Goal: Task Accomplishment & Management: Manage account settings

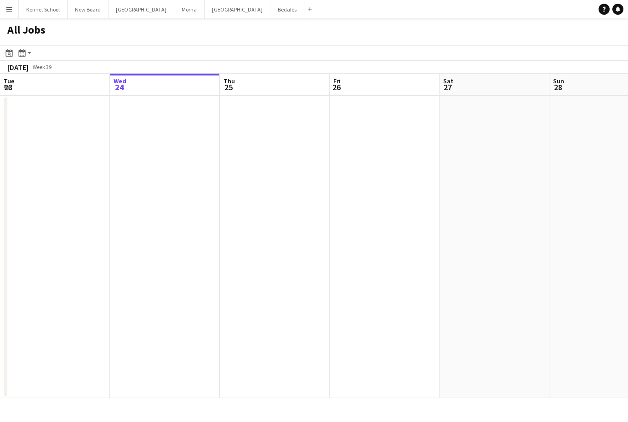
click at [11, 13] on button "Menu" at bounding box center [9, 9] width 18 height 18
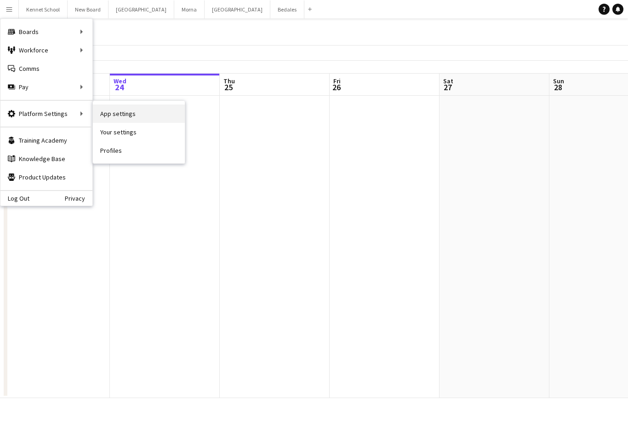
click at [113, 113] on link "App settings" at bounding box center [139, 113] width 92 height 18
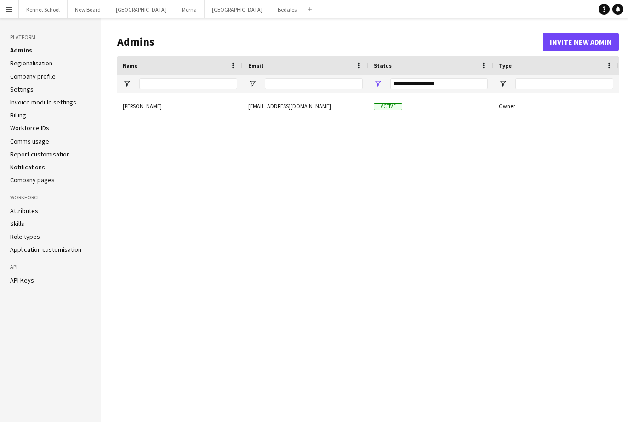
click at [20, 247] on link "Application customisation" at bounding box center [45, 249] width 71 height 8
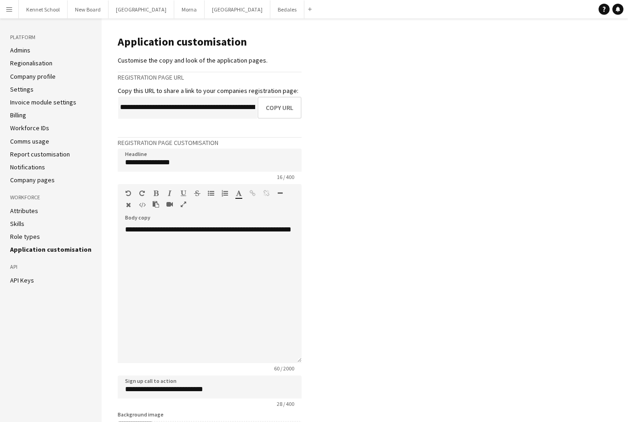
click at [17, 91] on link "Settings" at bounding box center [21, 89] width 23 height 8
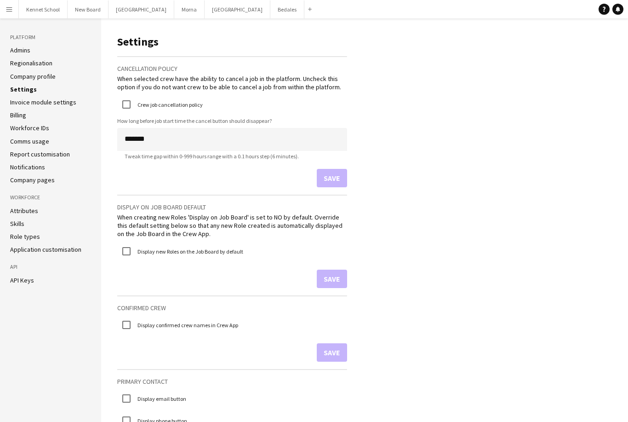
click at [16, 128] on link "Workforce IDs" at bounding box center [29, 128] width 39 height 8
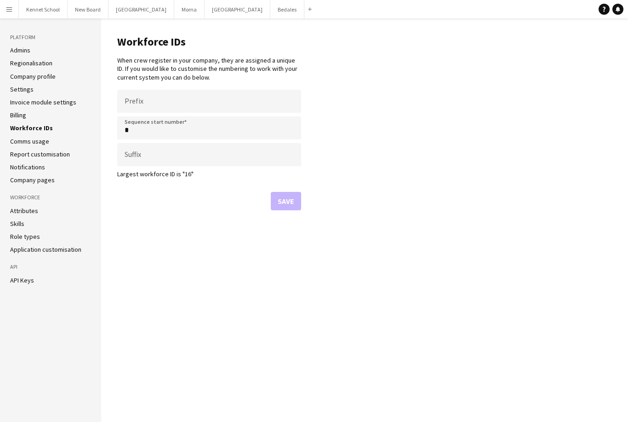
click at [22, 52] on link "Admins" at bounding box center [20, 50] width 20 height 8
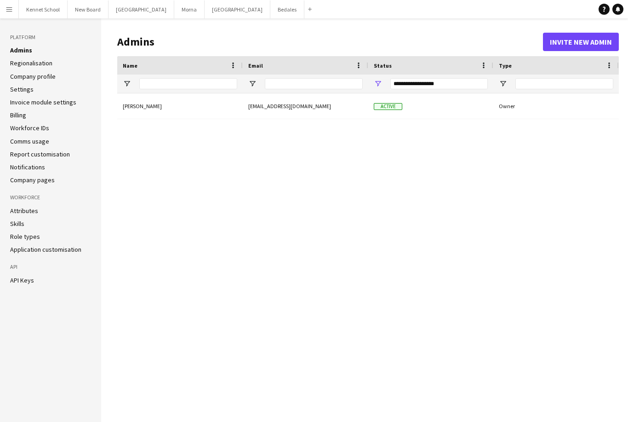
click at [15, 79] on link "Company profile" at bounding box center [33, 76] width 46 height 8
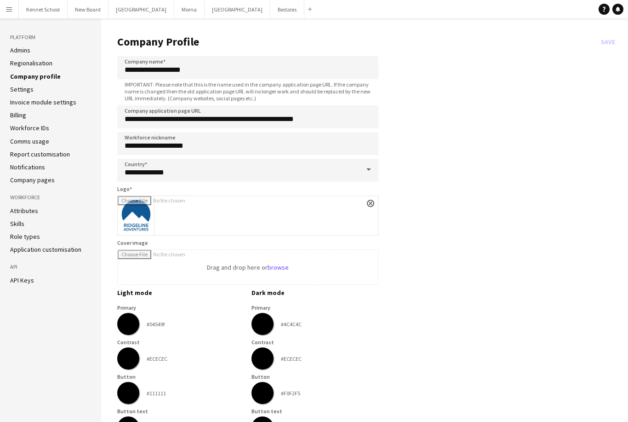
click at [18, 115] on link "Billing" at bounding box center [18, 115] width 16 height 8
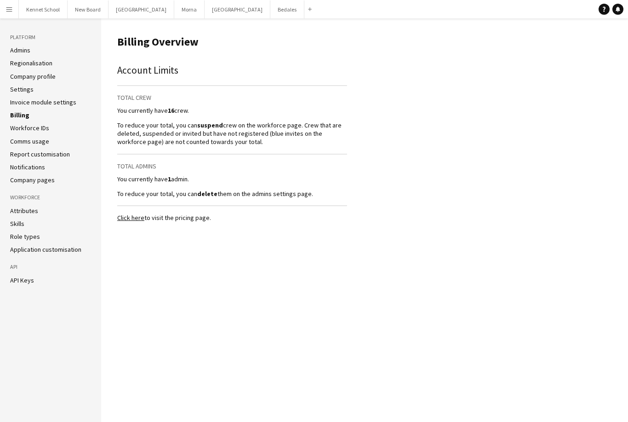
click at [15, 16] on button "Menu" at bounding box center [9, 9] width 18 height 18
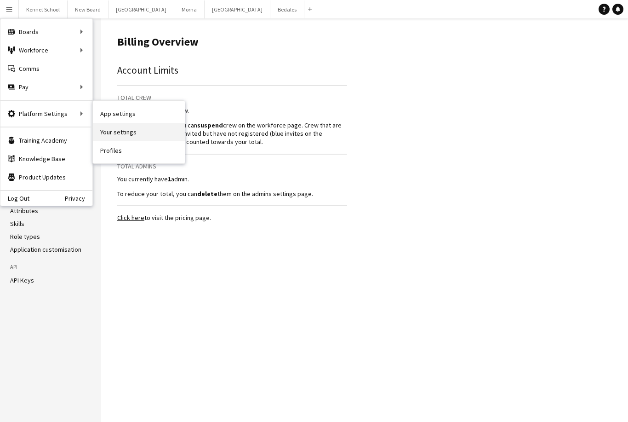
click at [109, 133] on link "Your settings" at bounding box center [139, 132] width 92 height 18
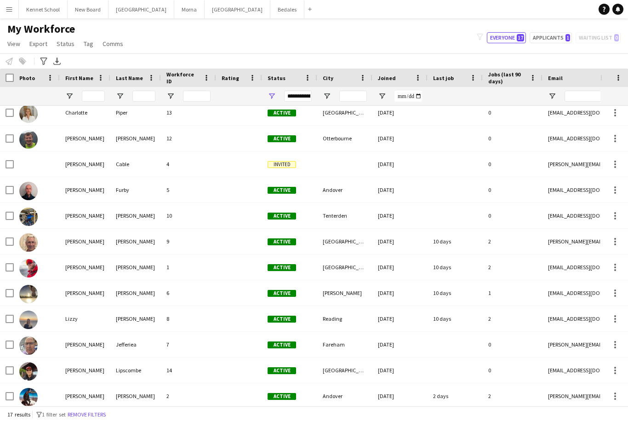
scroll to position [109, 0]
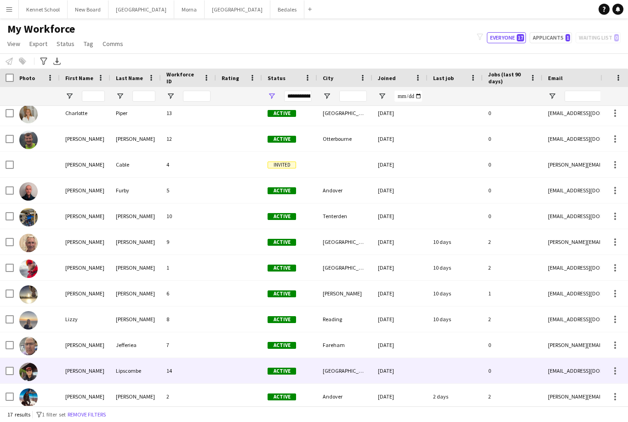
click at [108, 370] on div "Paul" at bounding box center [85, 370] width 51 height 25
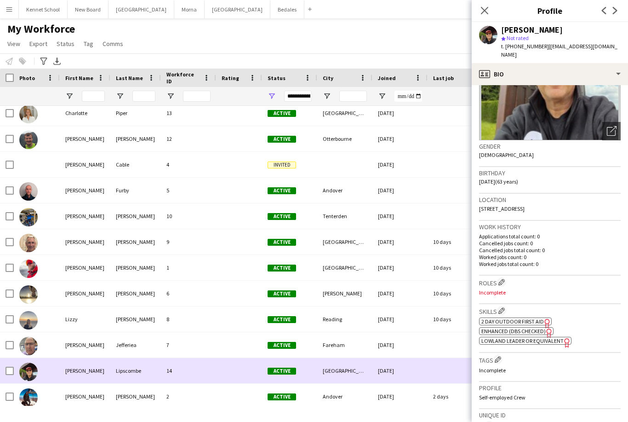
scroll to position [90, 0]
click at [502, 279] on app-icon "Edit crew company roles" at bounding box center [501, 282] width 6 height 6
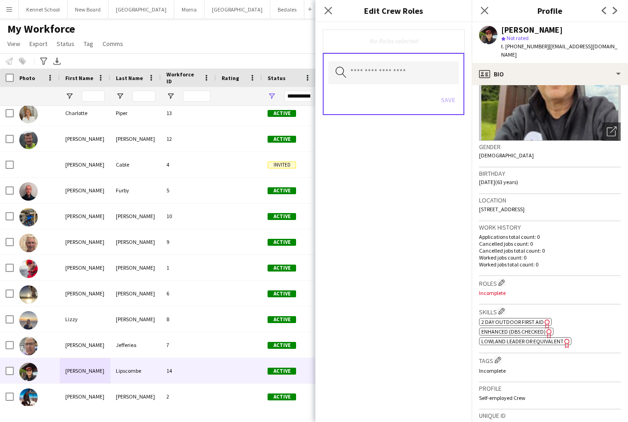
click at [487, 328] on span "Enhanced (DBS Checked)" at bounding box center [513, 331] width 64 height 7
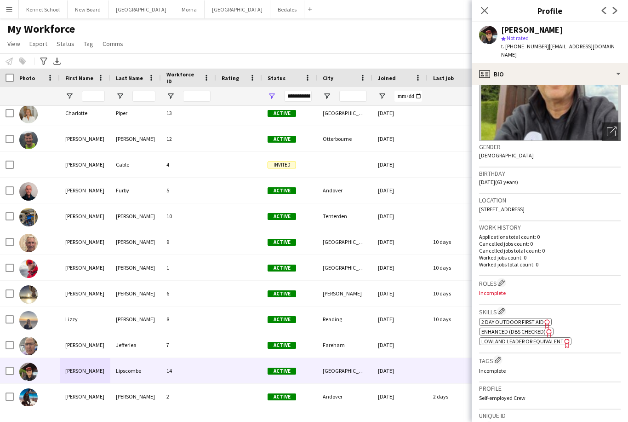
click at [302, 341] on div "Active" at bounding box center [289, 344] width 55 height 25
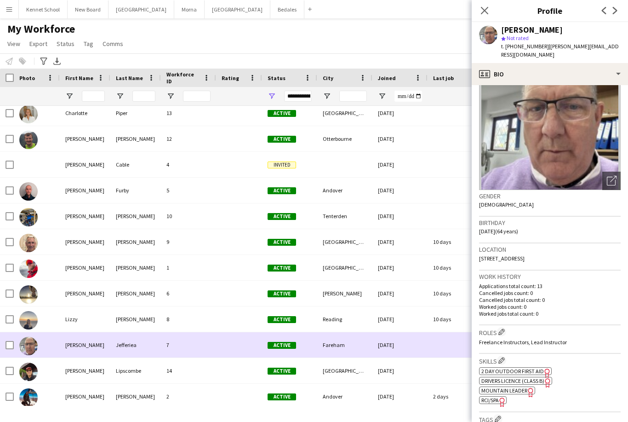
scroll to position [41, 0]
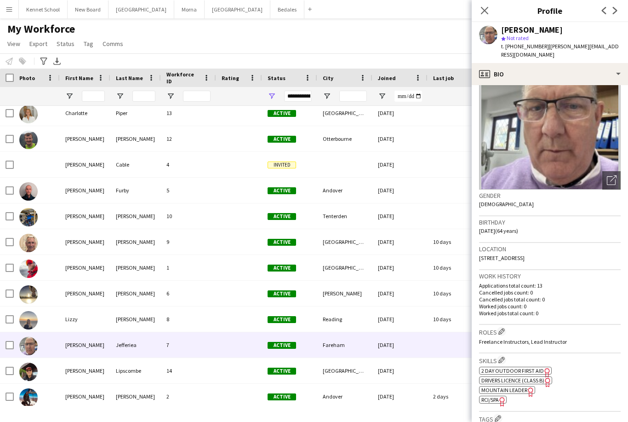
click at [484, 396] on span "RCI/SPA" at bounding box center [489, 399] width 17 height 7
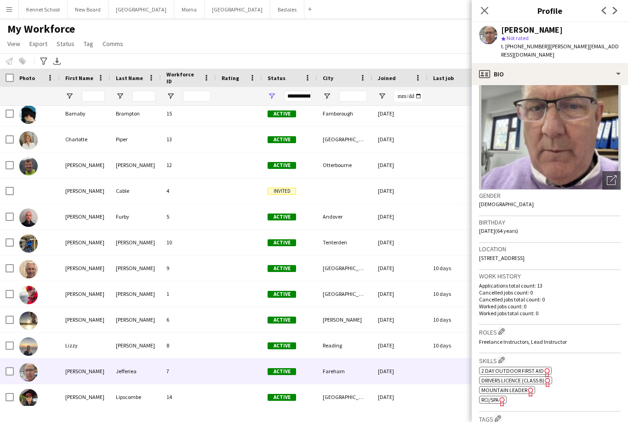
scroll to position [78, 0]
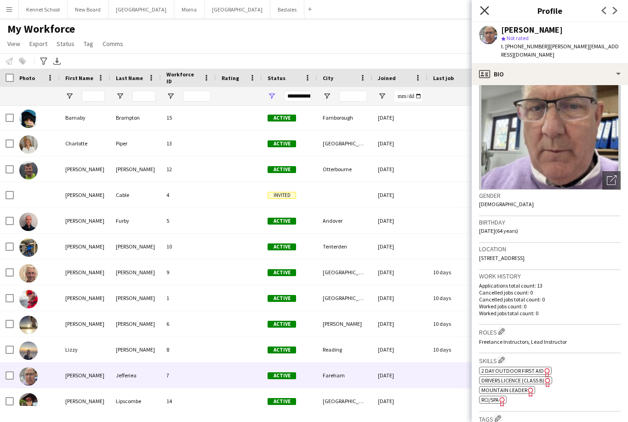
click at [481, 14] on icon at bounding box center [484, 10] width 9 height 9
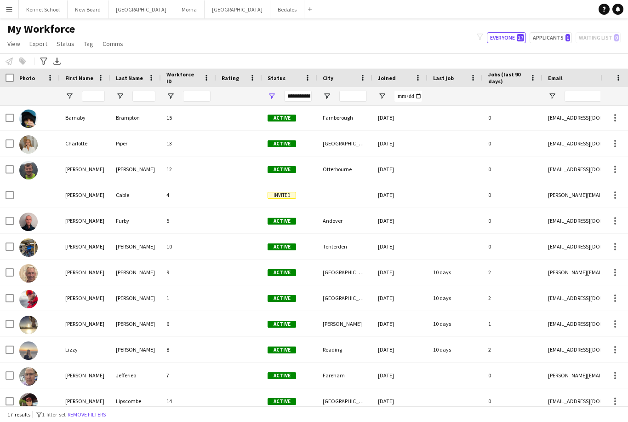
click at [87, 147] on div "Charlotte" at bounding box center [85, 143] width 51 height 25
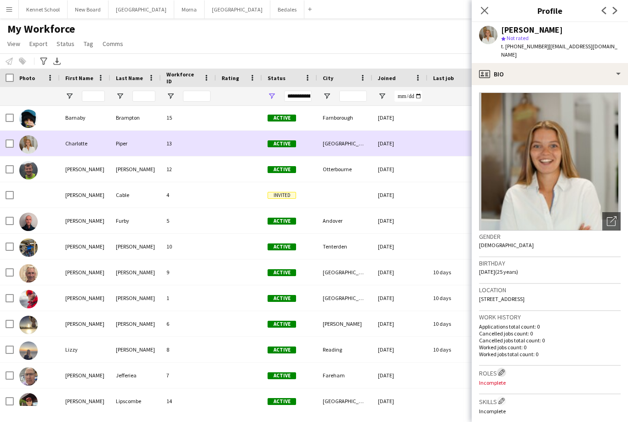
click at [500, 369] on app-icon "Edit crew company roles" at bounding box center [501, 372] width 6 height 6
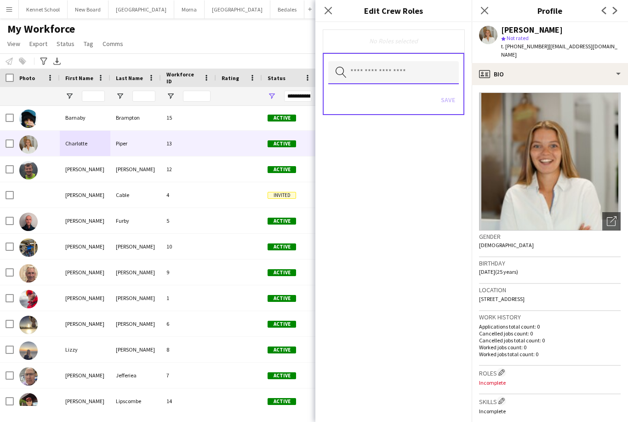
click at [359, 77] on input "text" at bounding box center [393, 72] width 131 height 23
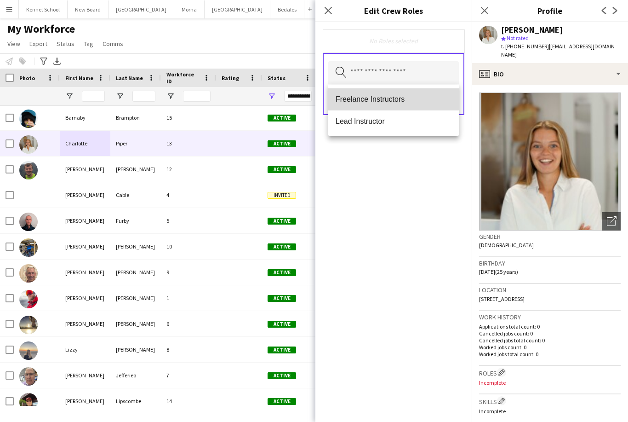
click at [349, 97] on span "Freelance Instructors" at bounding box center [394, 99] width 116 height 9
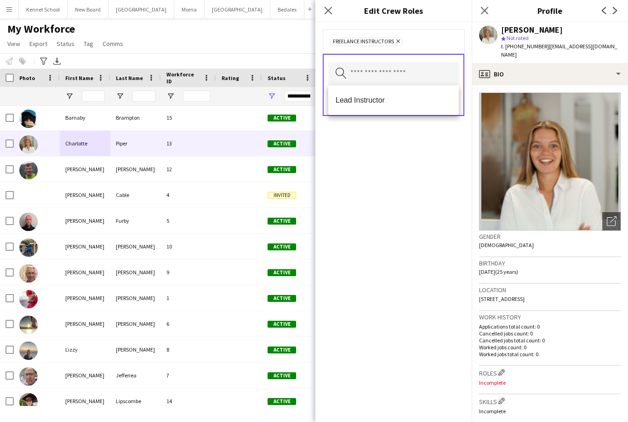
click at [336, 5] on div "Close pop-in" at bounding box center [328, 10] width 26 height 21
click at [331, 15] on icon "Close pop-in" at bounding box center [328, 10] width 9 height 9
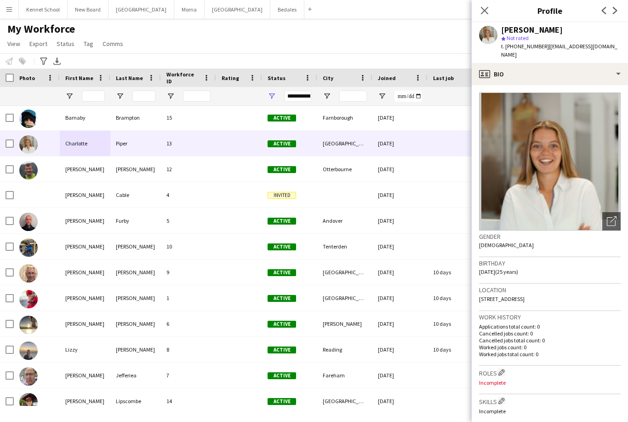
click at [498, 367] on h3 "Roles Edit crew company roles" at bounding box center [550, 372] width 142 height 10
click at [505, 369] on app-icon "Edit crew company roles" at bounding box center [501, 372] width 6 height 6
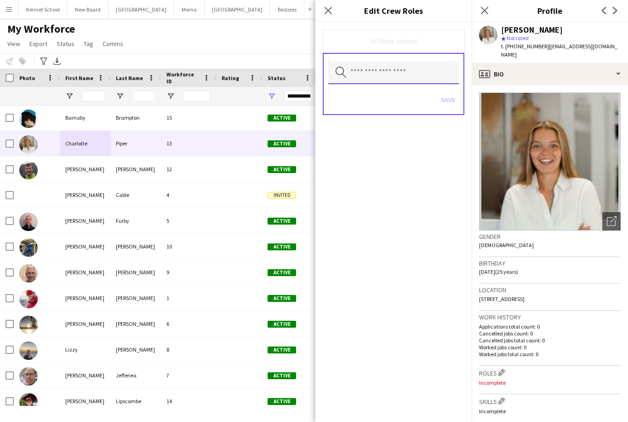
click at [396, 74] on input "text" at bounding box center [393, 72] width 131 height 23
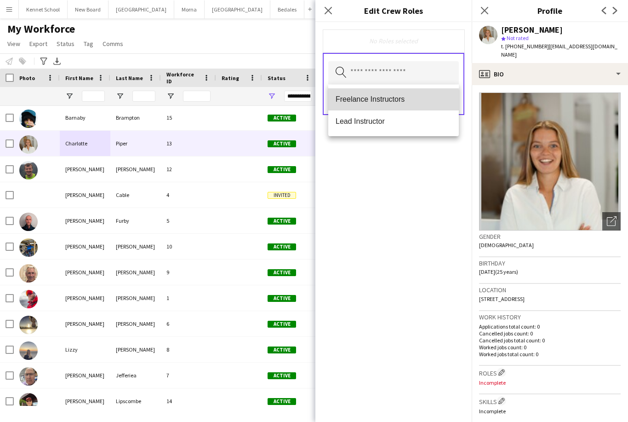
click at [356, 100] on span "Freelance Instructors" at bounding box center [394, 99] width 116 height 9
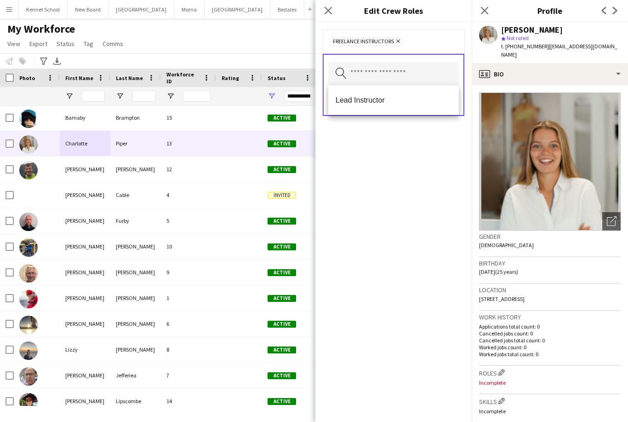
click at [429, 172] on div "Freelance Instructors Remove Search by role type Save" at bounding box center [393, 222] width 156 height 400
click at [443, 98] on button "Save" at bounding box center [448, 100] width 22 height 15
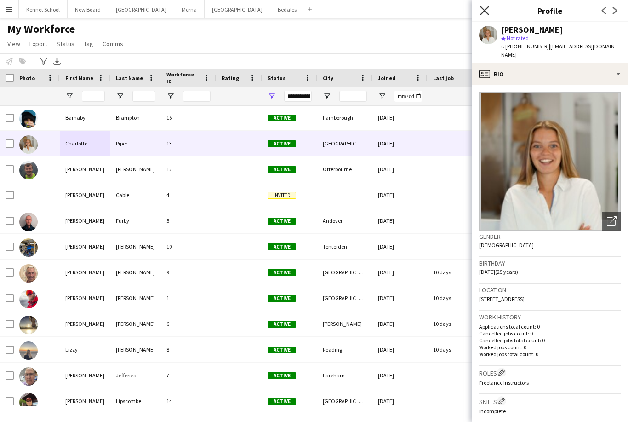
click at [486, 13] on icon "Close pop-in" at bounding box center [484, 10] width 9 height 9
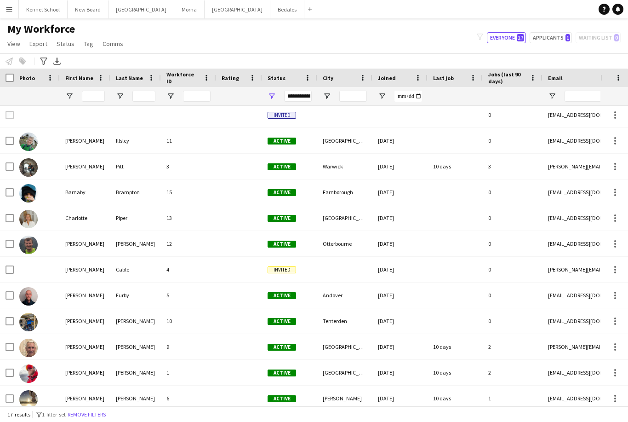
scroll to position [1, 0]
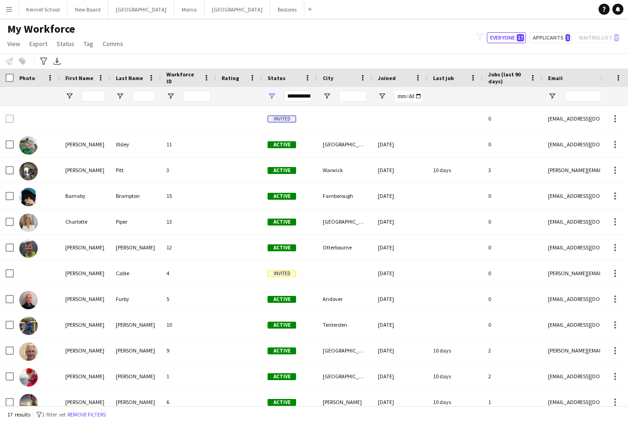
click at [6, 14] on button "Menu" at bounding box center [9, 9] width 18 height 18
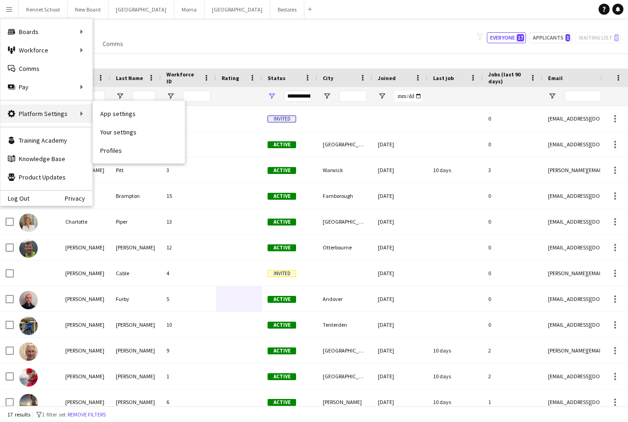
click at [22, 116] on div "Platform Settings Platform Settings" at bounding box center [46, 113] width 92 height 18
click at [56, 116] on div "Platform Settings Platform Settings" at bounding box center [46, 113] width 92 height 18
click at [26, 119] on div "Platform Settings Platform Settings" at bounding box center [46, 113] width 92 height 18
click at [33, 113] on div "Platform Settings Platform Settings" at bounding box center [46, 113] width 92 height 18
click at [118, 115] on link "App settings" at bounding box center [139, 113] width 92 height 18
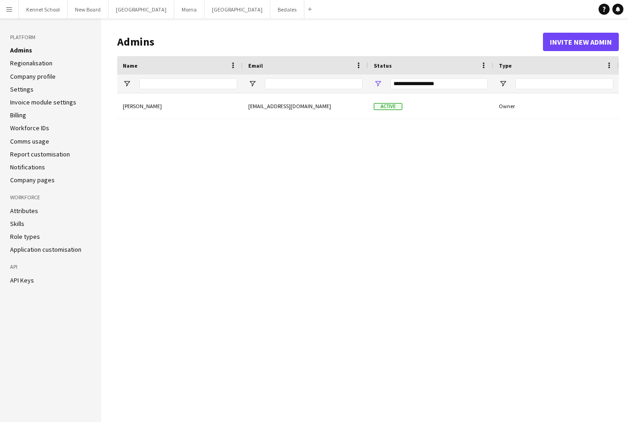
click at [16, 213] on link "Attributes" at bounding box center [24, 210] width 28 height 8
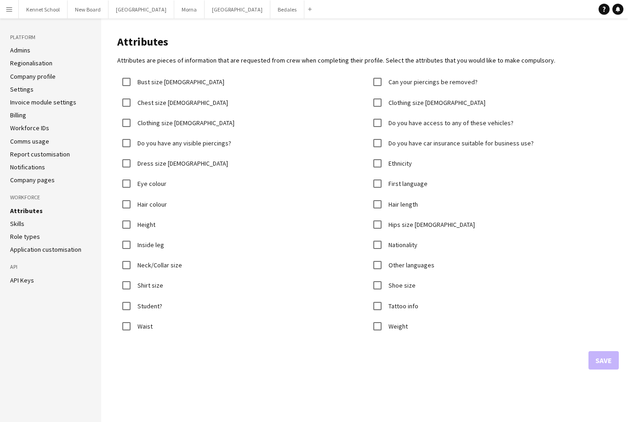
click at [16, 234] on link "Role types" at bounding box center [25, 236] width 30 height 8
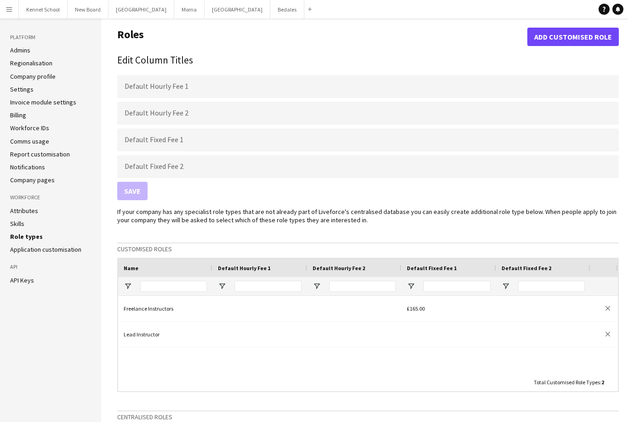
click at [21, 249] on link "Application customisation" at bounding box center [45, 249] width 71 height 8
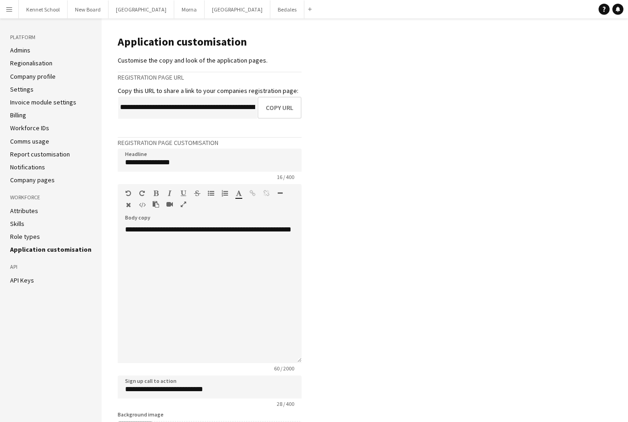
click at [10, 14] on button "Menu" at bounding box center [9, 9] width 18 height 18
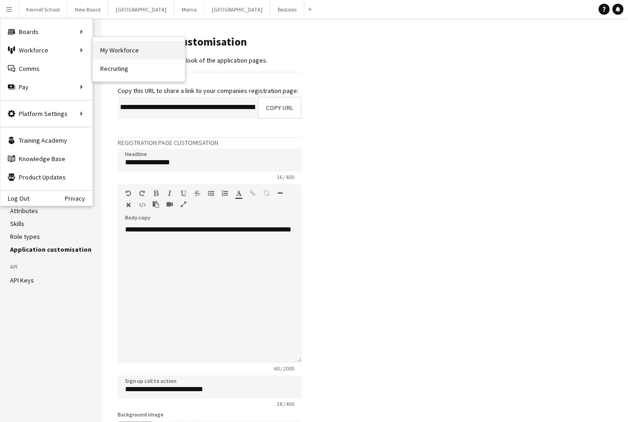
click at [113, 51] on link "My Workforce" at bounding box center [139, 50] width 92 height 18
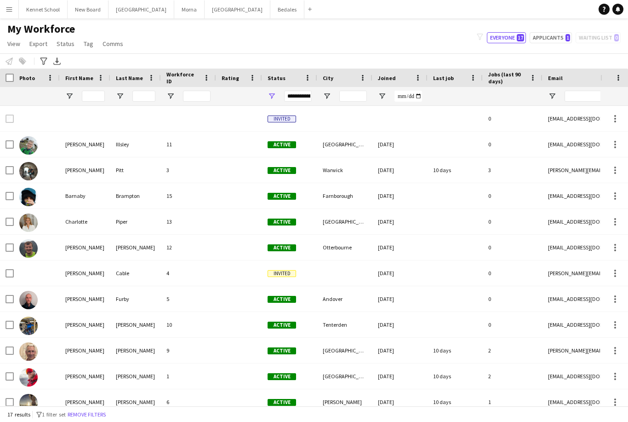
click at [5, 11] on button "Menu" at bounding box center [9, 9] width 18 height 18
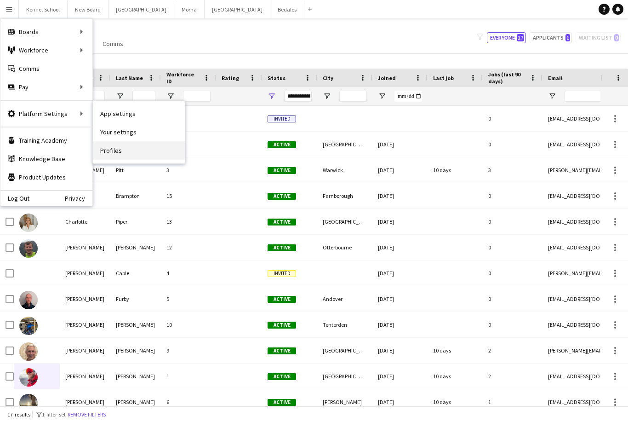
click at [111, 152] on link "Profiles" at bounding box center [139, 150] width 92 height 18
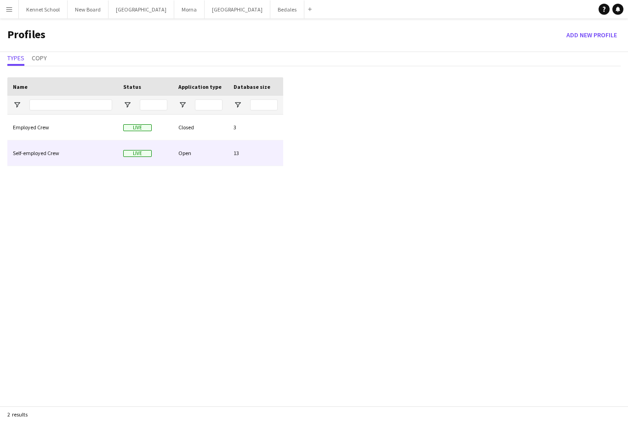
click at [18, 154] on div "Self-employed Crew" at bounding box center [62, 152] width 110 height 25
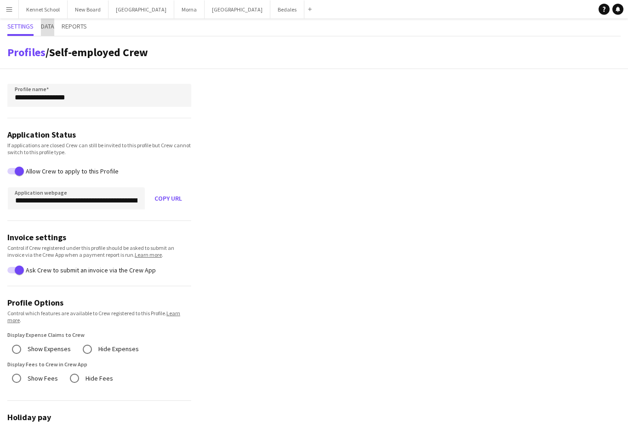
click at [45, 31] on span "Data" at bounding box center [47, 26] width 13 height 17
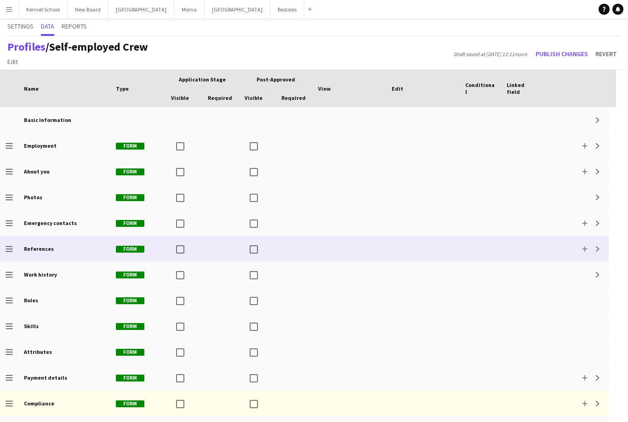
click at [484, 236] on div at bounding box center [480, 248] width 41 height 25
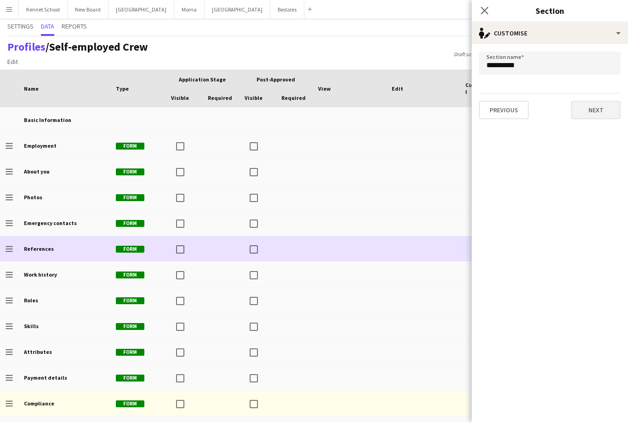
click at [605, 115] on button "Next" at bounding box center [596, 110] width 50 height 18
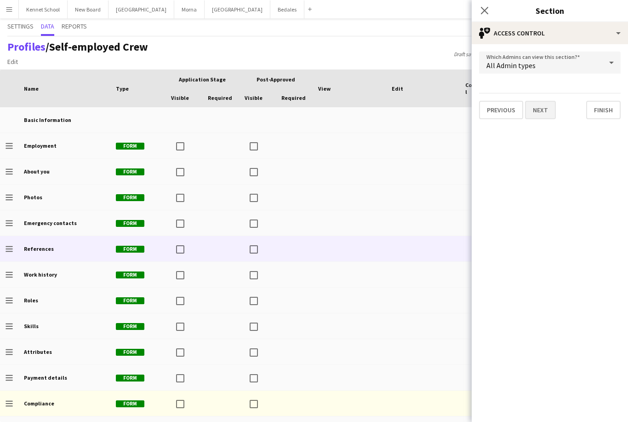
click at [546, 110] on button "Next" at bounding box center [540, 110] width 31 height 18
click at [583, 111] on button "Next" at bounding box center [596, 110] width 50 height 18
click at [484, 8] on icon "Close pop-in" at bounding box center [484, 10] width 9 height 9
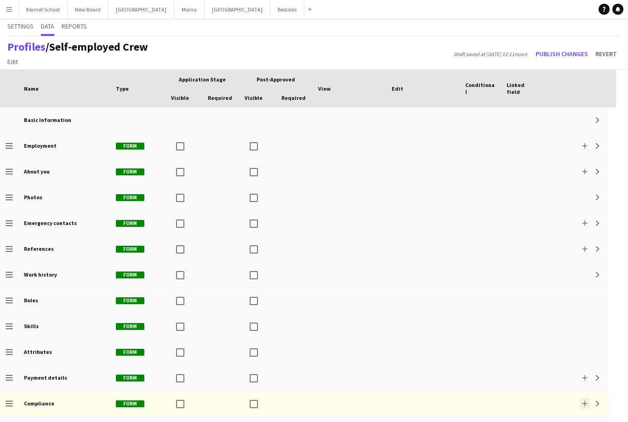
click at [582, 400] on app-icon "Add" at bounding box center [585, 403] width 6 height 6
click at [476, 328] on div at bounding box center [314, 211] width 628 height 422
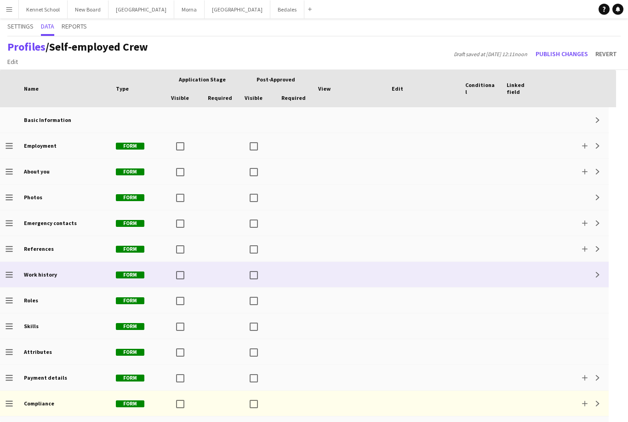
click at [561, 262] on div "Expand" at bounding box center [576, 274] width 66 height 25
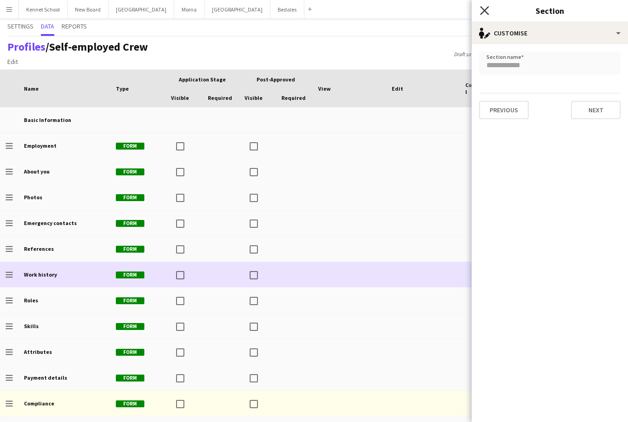
click at [485, 13] on icon "Close pop-in" at bounding box center [484, 10] width 9 height 9
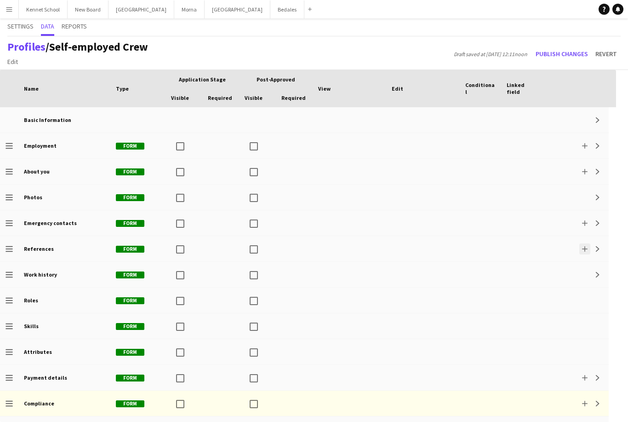
click at [584, 243] on button "Add" at bounding box center [584, 248] width 11 height 11
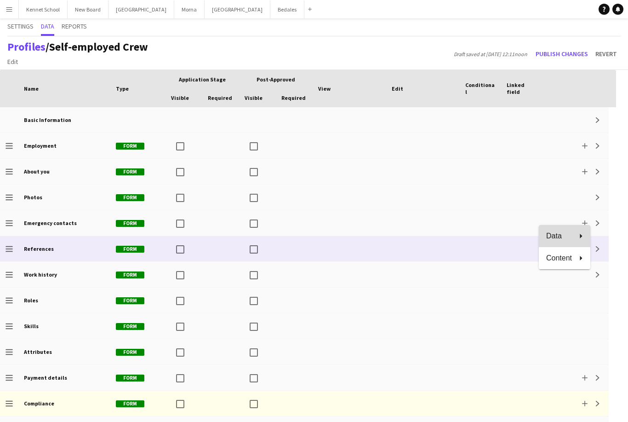
click at [556, 239] on span "Data" at bounding box center [559, 235] width 26 height 8
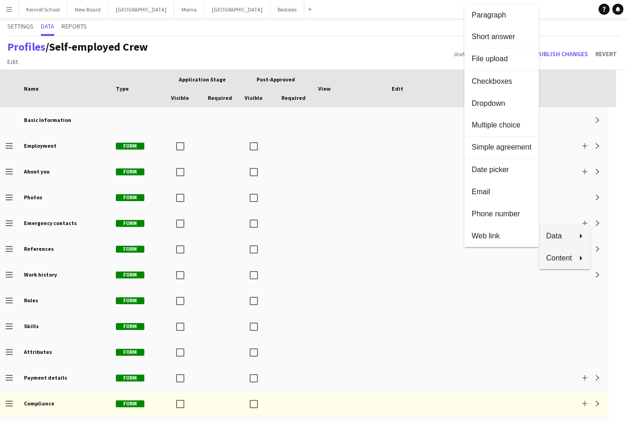
click at [557, 260] on span "Content" at bounding box center [559, 257] width 26 height 8
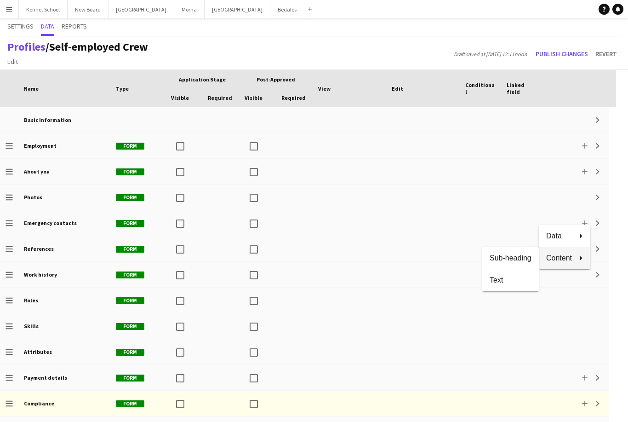
click at [385, 313] on div at bounding box center [314, 211] width 628 height 422
click at [582, 166] on button "Add" at bounding box center [584, 171] width 11 height 11
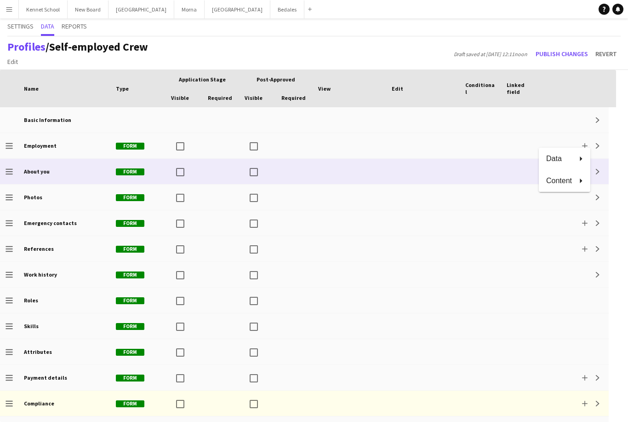
click at [587, 117] on div at bounding box center [314, 211] width 628 height 422
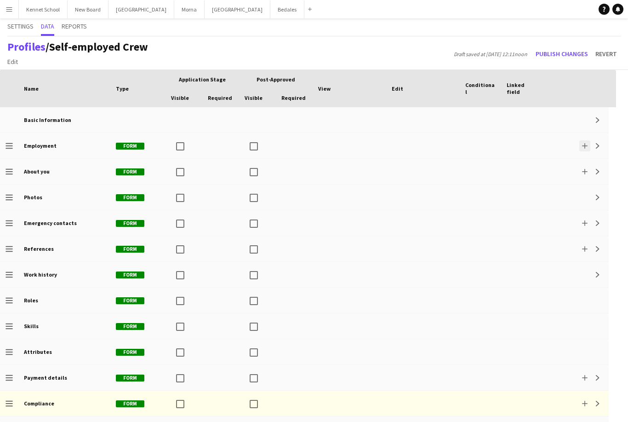
click at [580, 140] on button "Add" at bounding box center [584, 145] width 11 height 11
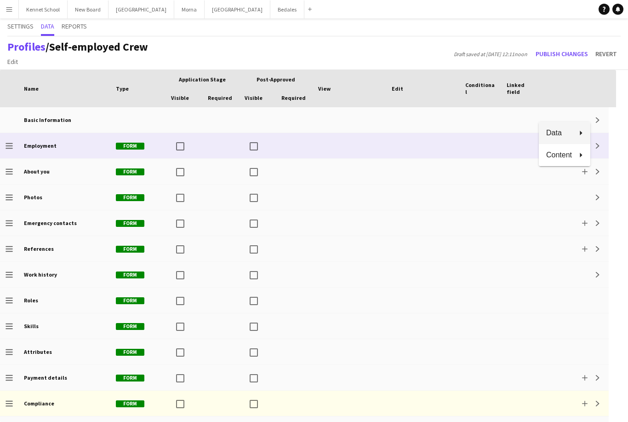
click at [557, 133] on span "Data" at bounding box center [559, 132] width 26 height 8
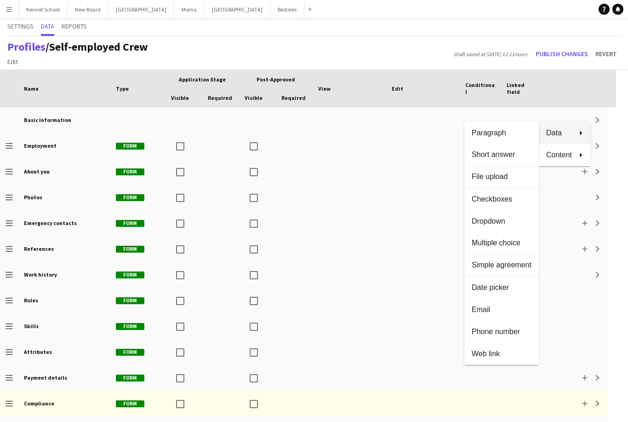
click at [399, 314] on div at bounding box center [314, 211] width 628 height 422
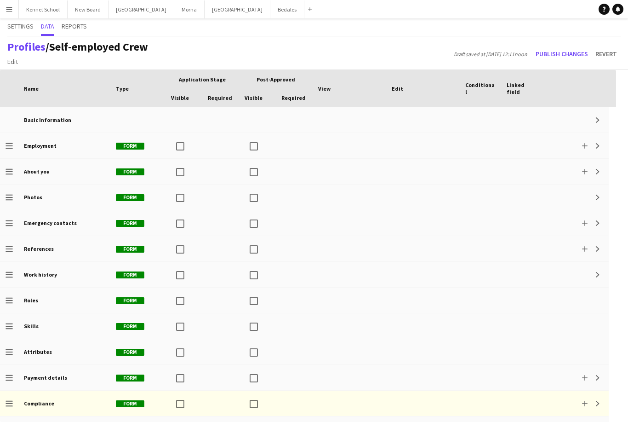
click at [12, 400] on icon "Drag to change order" at bounding box center [9, 403] width 7 height 7
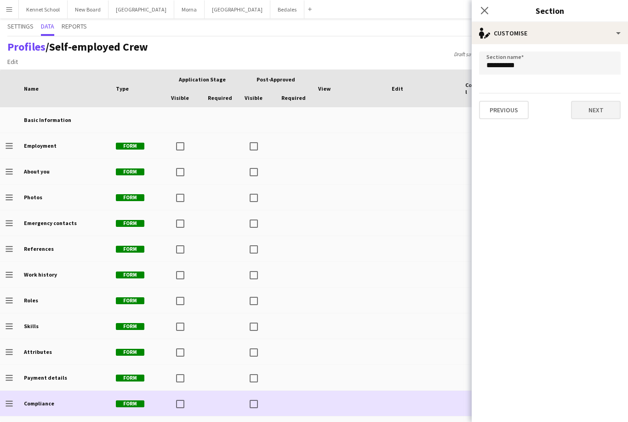
click at [588, 103] on button "Next" at bounding box center [596, 110] width 50 height 18
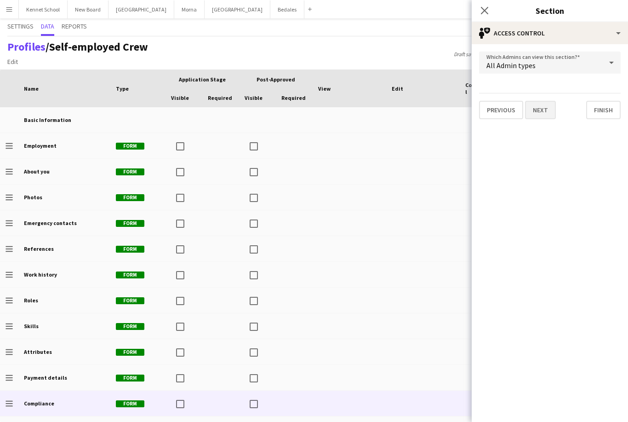
click at [543, 117] on button "Next" at bounding box center [540, 110] width 31 height 18
click at [584, 111] on button "Next" at bounding box center [596, 110] width 50 height 18
click at [474, 9] on div "Close pop-in" at bounding box center [485, 10] width 26 height 21
click at [487, 7] on icon "Close pop-in" at bounding box center [484, 10] width 9 height 9
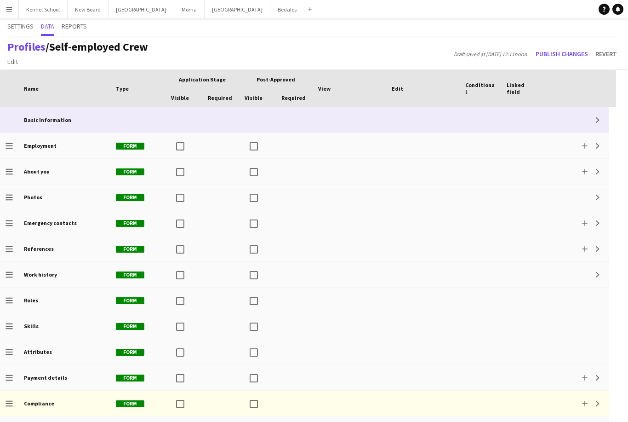
click at [167, 120] on div at bounding box center [184, 119] width 37 height 25
click at [594, 121] on button "Expand" at bounding box center [597, 119] width 11 height 11
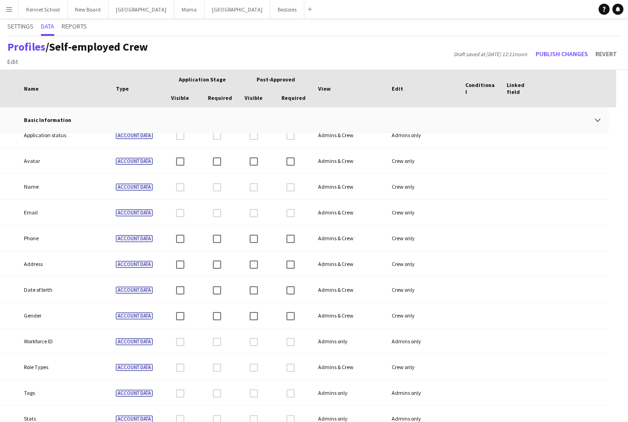
scroll to position [15, 0]
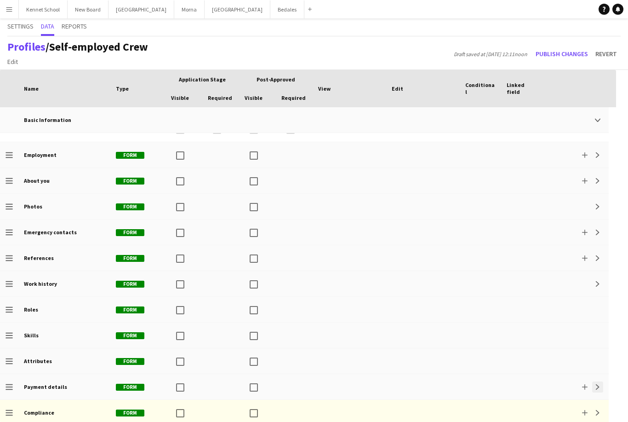
click at [601, 388] on button "Expand" at bounding box center [597, 386] width 11 height 11
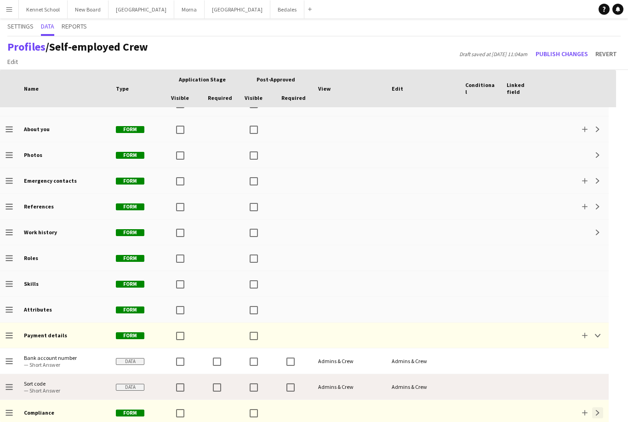
click at [600, 407] on button "Expand" at bounding box center [597, 412] width 11 height 11
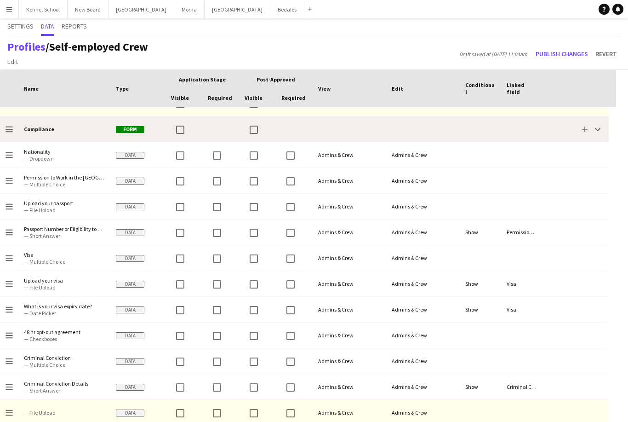
click at [6, 9] on app-icon "Menu" at bounding box center [9, 9] width 7 height 7
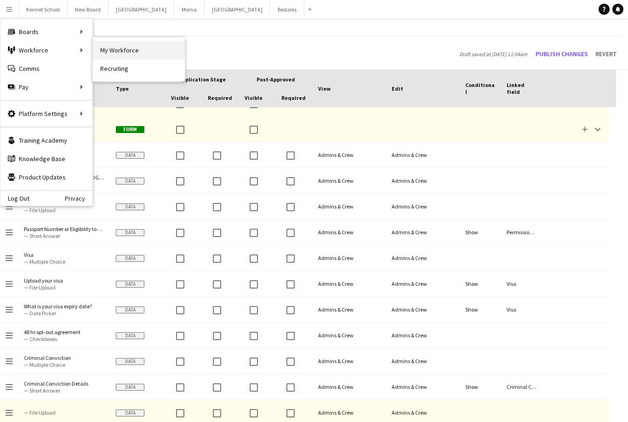
click at [113, 51] on link "My Workforce" at bounding box center [139, 50] width 92 height 18
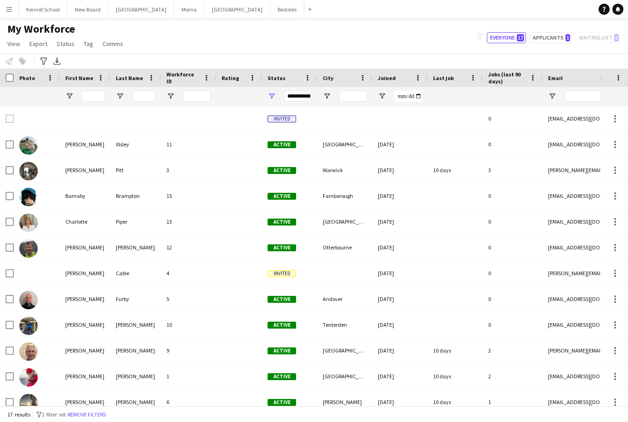
click at [76, 225] on div "Charlotte" at bounding box center [85, 221] width 51 height 25
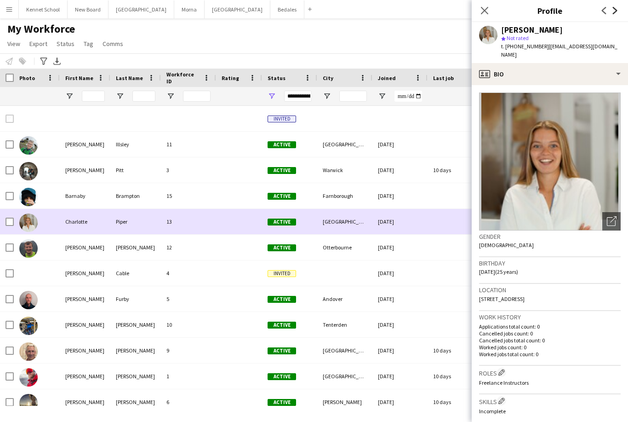
click at [618, 13] on icon "Next" at bounding box center [615, 10] width 7 height 7
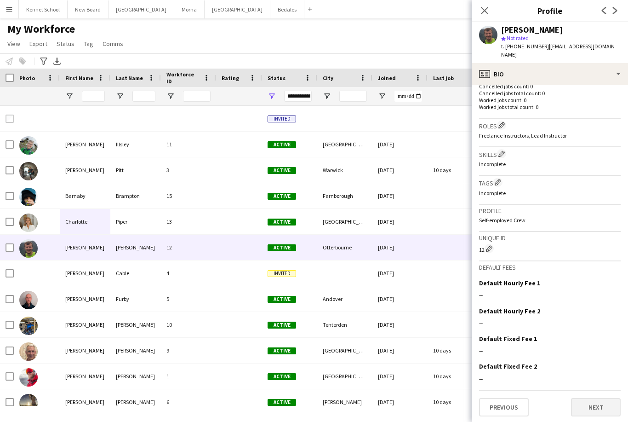
click at [583, 408] on button "Next" at bounding box center [596, 407] width 50 height 18
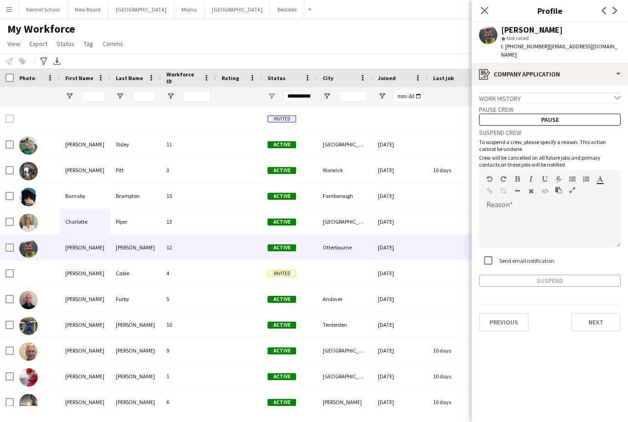
click at [578, 329] on app-crew-profile-application "Work history chevron-down Incomplete Pause crew Pause Suspend crew To suspend a…" at bounding box center [550, 253] width 156 height 337
click at [582, 322] on button "Next" at bounding box center [596, 322] width 50 height 18
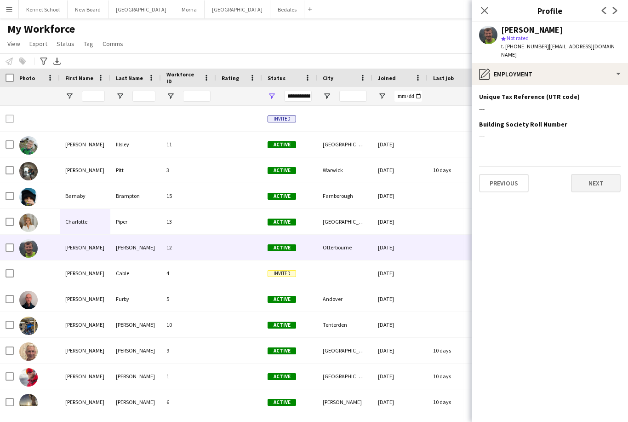
click at [587, 181] on button "Next" at bounding box center [596, 183] width 50 height 18
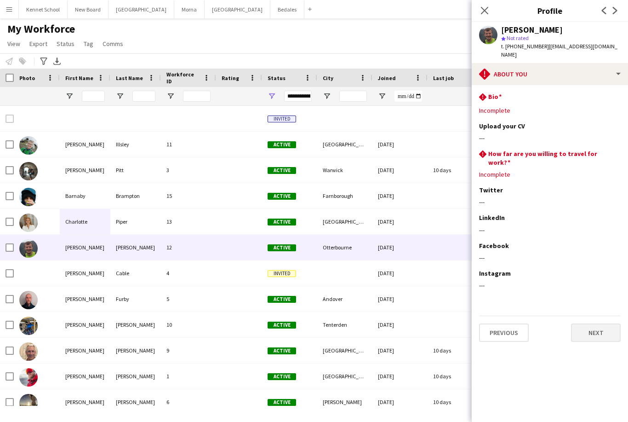
click at [585, 323] on button "Next" at bounding box center [596, 332] width 50 height 18
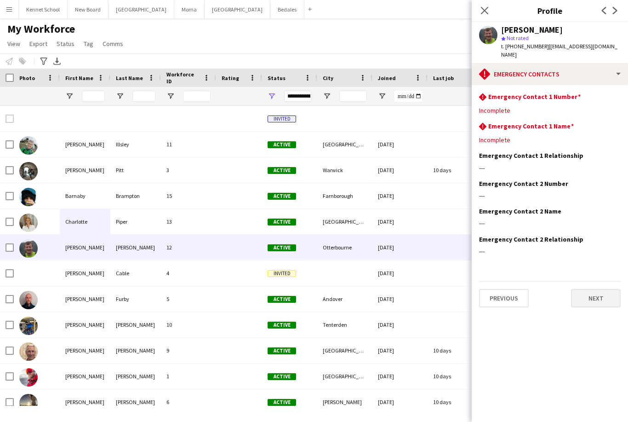
click at [583, 297] on button "Next" at bounding box center [596, 298] width 50 height 18
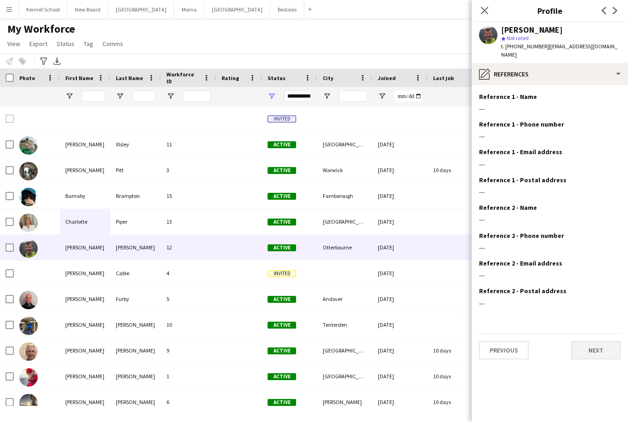
click at [583, 345] on button "Next" at bounding box center [596, 350] width 50 height 18
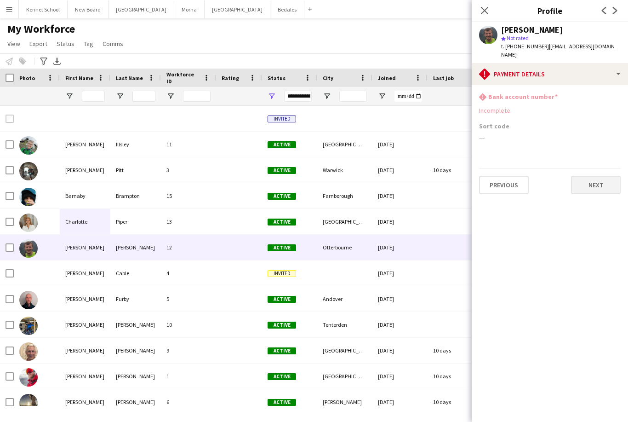
click at [586, 181] on button "Next" at bounding box center [596, 185] width 50 height 18
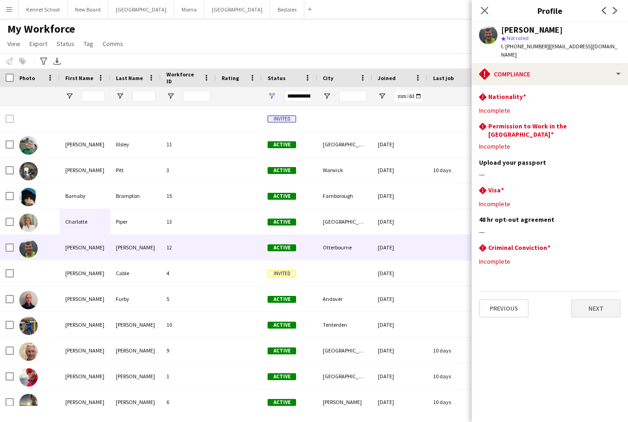
click at [589, 299] on button "Next" at bounding box center [596, 308] width 50 height 18
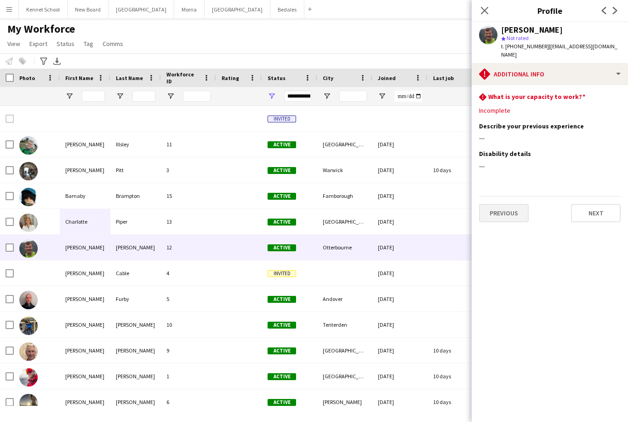
click at [495, 211] on button "Previous" at bounding box center [504, 213] width 50 height 18
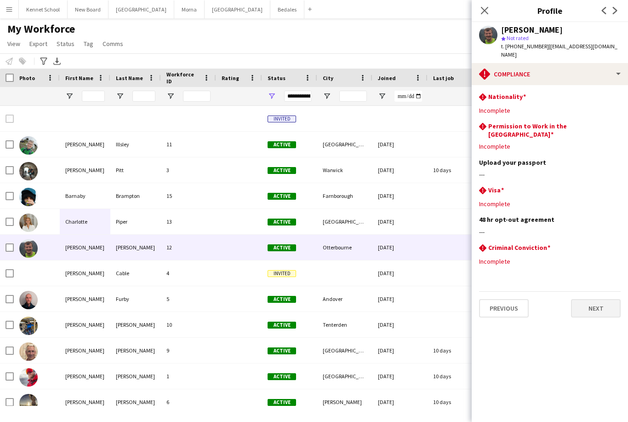
click at [590, 299] on button "Next" at bounding box center [596, 308] width 50 height 18
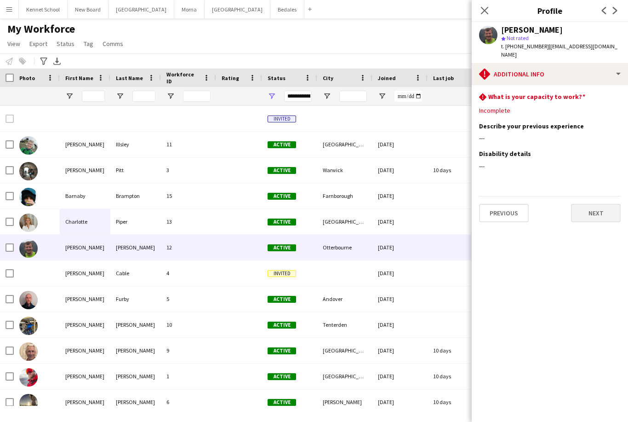
click at [583, 211] on button "Next" at bounding box center [596, 213] width 50 height 18
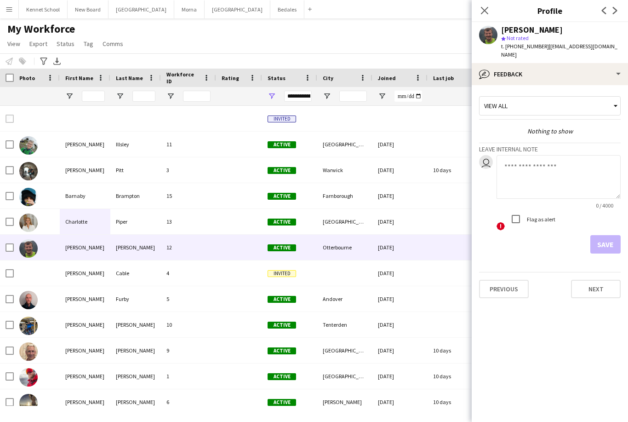
click at [557, 351] on app-crew-profile-feedback-tab "View all Nothing to show Leave internal note user 0 / 4000 ! Flag as alert Save…" at bounding box center [550, 253] width 156 height 337
click at [486, 9] on icon at bounding box center [484, 10] width 9 height 9
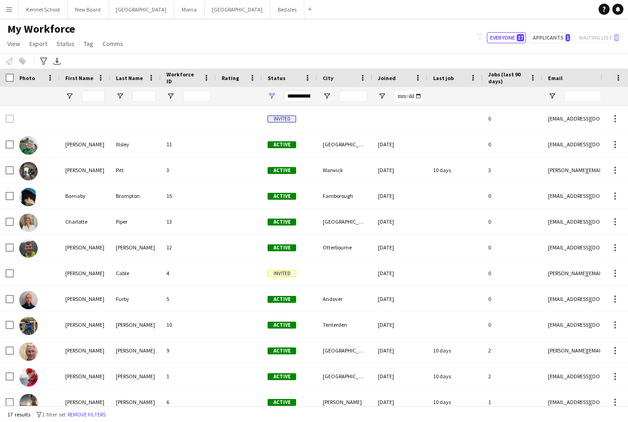
click at [6, 13] on button "Menu" at bounding box center [9, 9] width 18 height 18
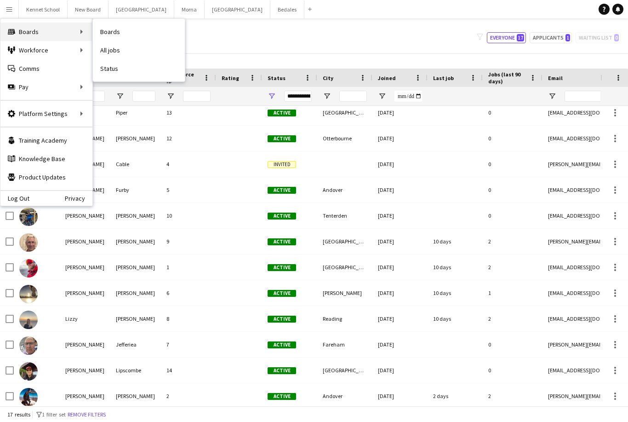
scroll to position [109, 0]
